Goal: Transaction & Acquisition: Purchase product/service

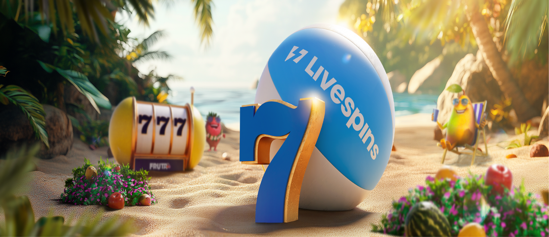
click at [26, 34] on span "Talletus" at bounding box center [16, 31] width 19 height 6
click at [65, 202] on input "***" at bounding box center [33, 206] width 61 height 9
type input "*"
type input "**"
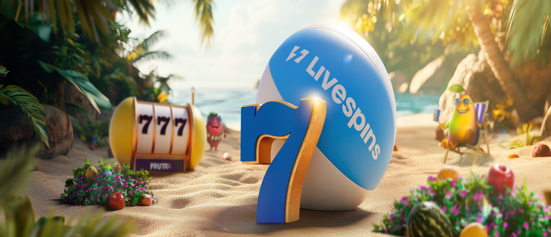
click at [62, 219] on button "TALLETA JA PELAA" at bounding box center [32, 223] width 59 height 9
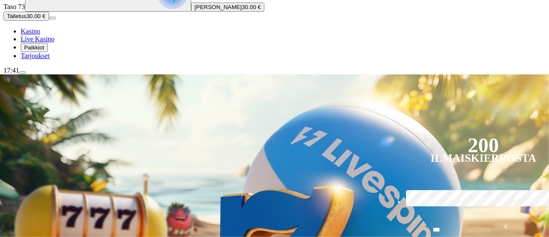
scroll to position [92, 0]
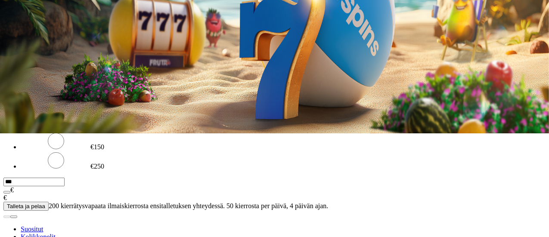
scroll to position [105, 0]
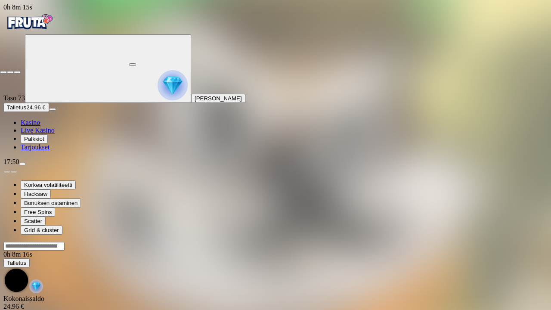
click at [17, 72] on span "fullscreen-exit icon" at bounding box center [17, 72] width 0 height 0
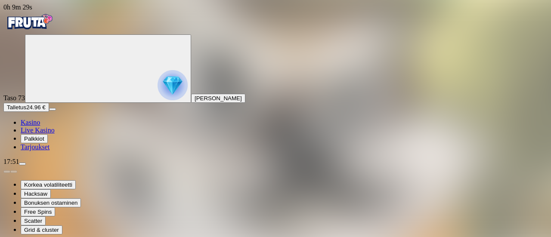
click at [125, 211] on div "Korkea volatiliteetti Hacksaw Bonuksen ostaminen Free Spins Scatter Grid & clus…" at bounding box center [275, 200] width 545 height 69
click at [40, 126] on span "Kasino" at bounding box center [30, 122] width 19 height 7
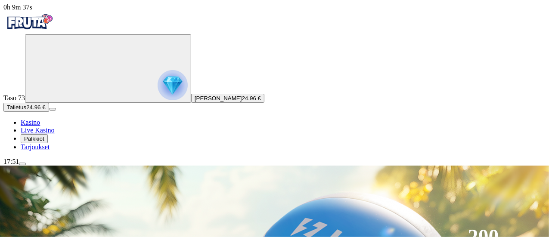
scroll to position [140, 0]
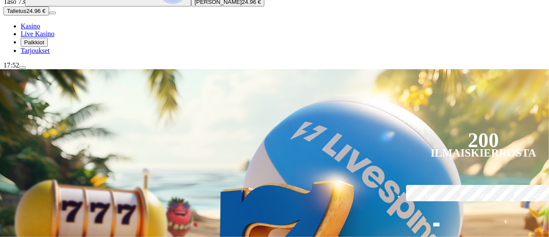
scroll to position [99, 0]
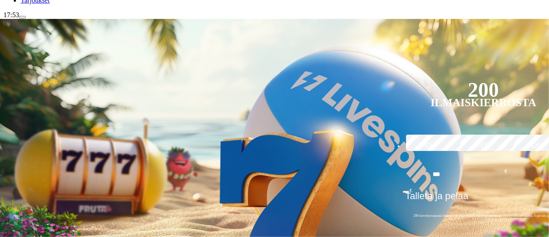
scroll to position [146, 0]
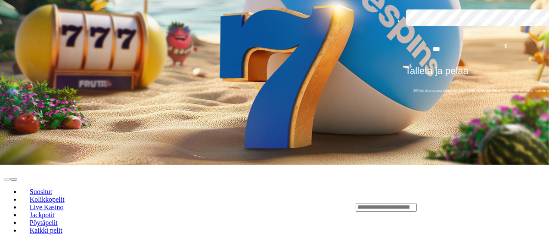
scroll to position [272, 0]
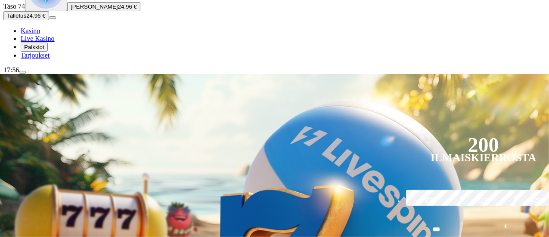
scroll to position [63, 0]
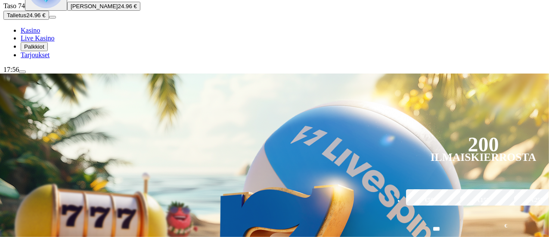
type input "****"
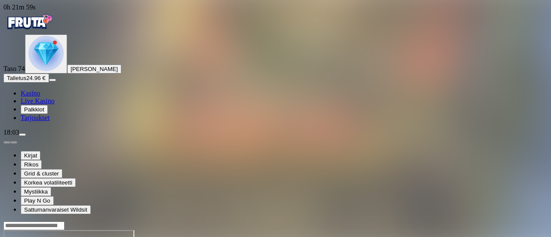
click at [40, 97] on span "Kasino" at bounding box center [30, 93] width 19 height 7
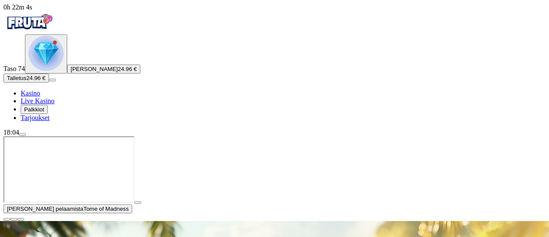
click at [138, 203] on span "play icon" at bounding box center [138, 203] width 0 height 0
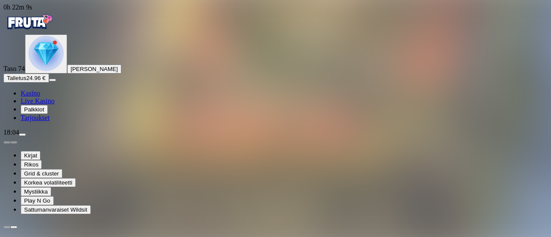
click at [40, 97] on link "Kasino" at bounding box center [30, 93] width 19 height 7
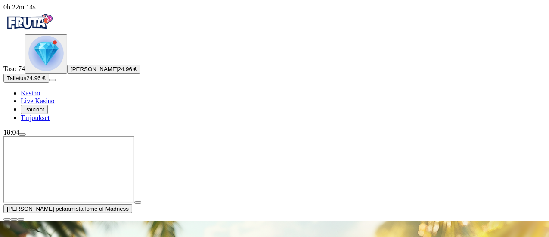
scroll to position [126, 0]
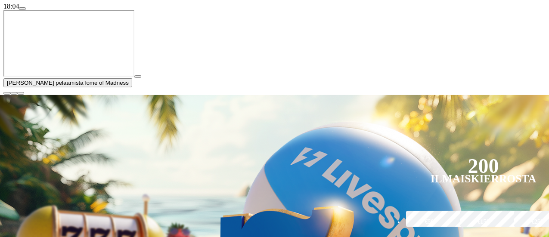
click at [7, 93] on span "close icon" at bounding box center [7, 93] width 0 height 0
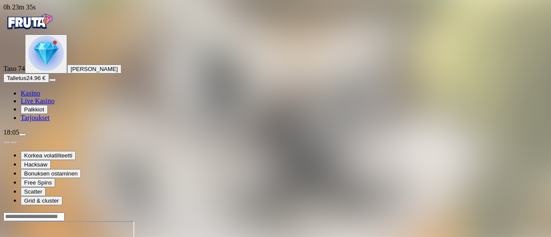
click at [38, 97] on span "Kasino" at bounding box center [30, 93] width 19 height 7
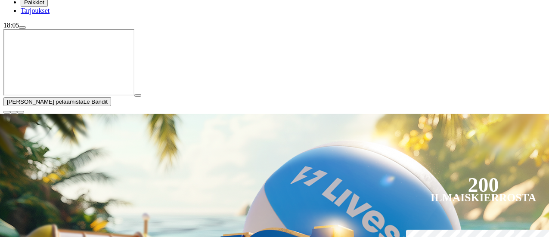
scroll to position [106, 0]
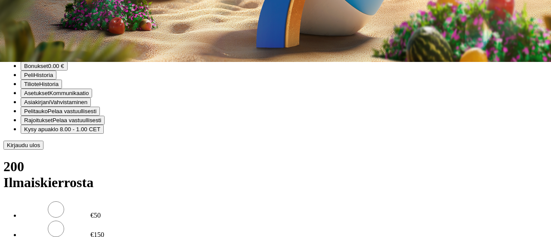
click at [31, 46] on button "Kotiutus" at bounding box center [17, 41] width 28 height 9
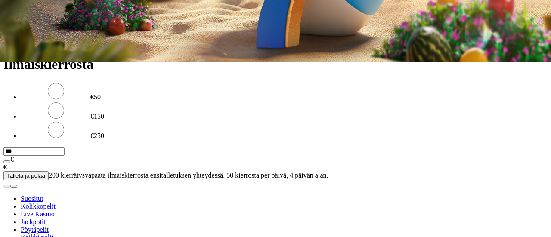
click at [65, 15] on input "number" at bounding box center [33, 10] width 61 height 9
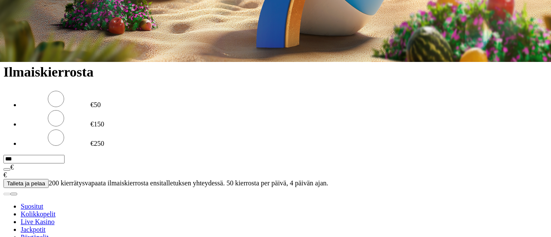
type input "**"
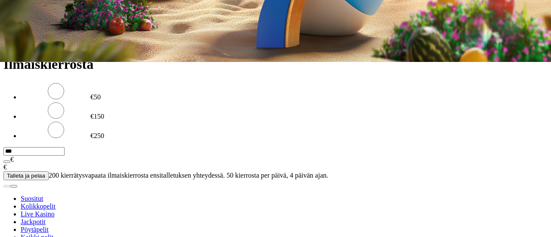
type input "*****"
click at [31, 31] on button "Kotiutus" at bounding box center [17, 26] width 28 height 9
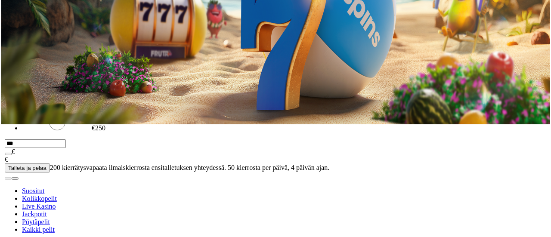
scroll to position [119, 0]
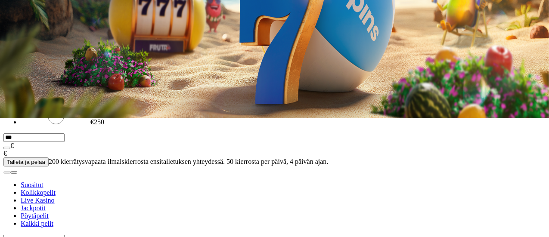
click at [22, 16] on span "menu icon" at bounding box center [22, 16] width 0 height 0
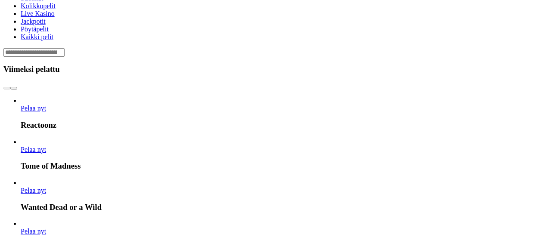
scroll to position [582, 0]
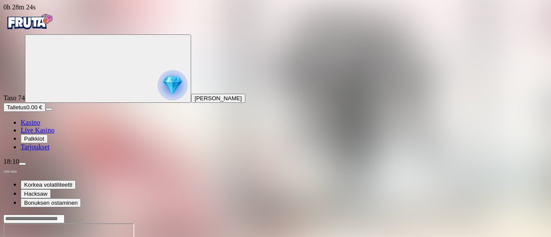
click at [19, 163] on button "menu" at bounding box center [22, 164] width 7 height 3
